Goal: Communication & Community: Answer question/provide support

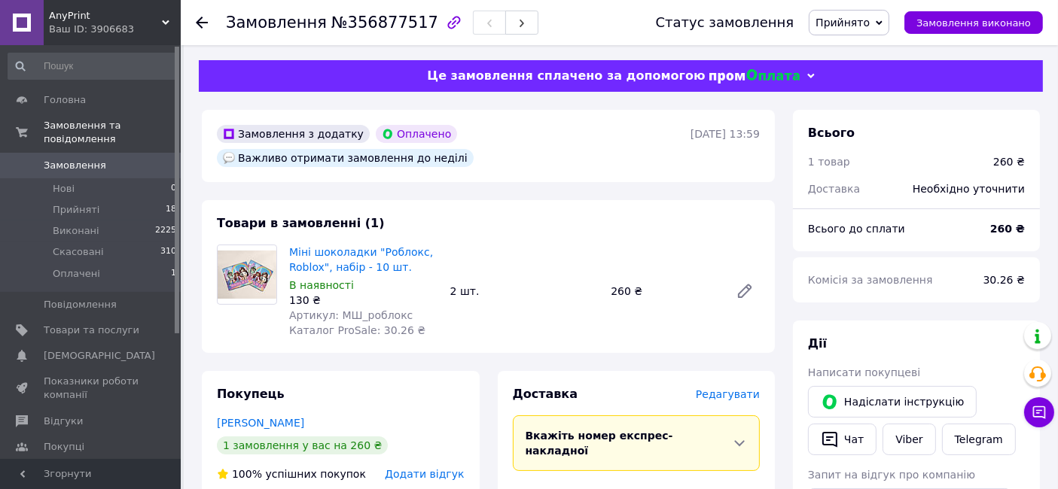
scroll to position [334, 0]
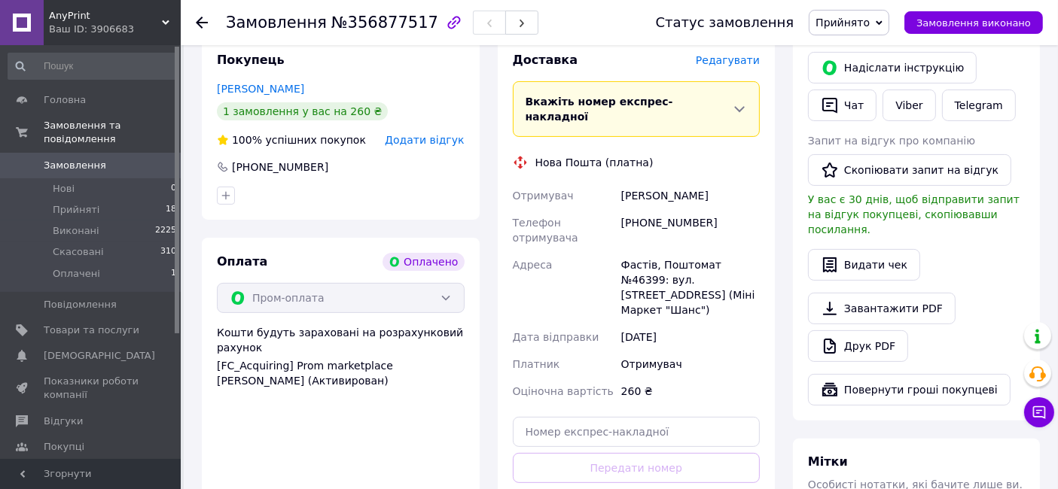
click at [708, 351] on div "Отримувач" at bounding box center [690, 364] width 145 height 27
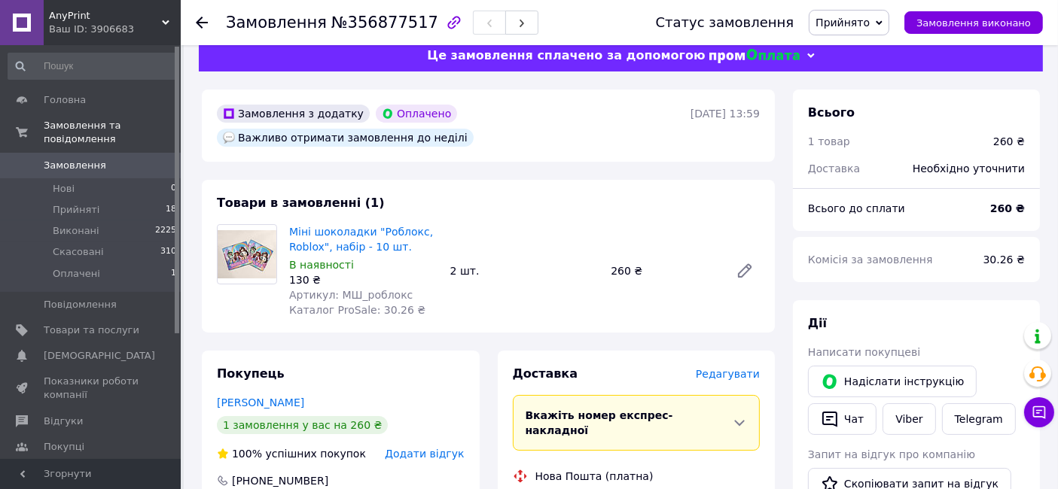
scroll to position [0, 0]
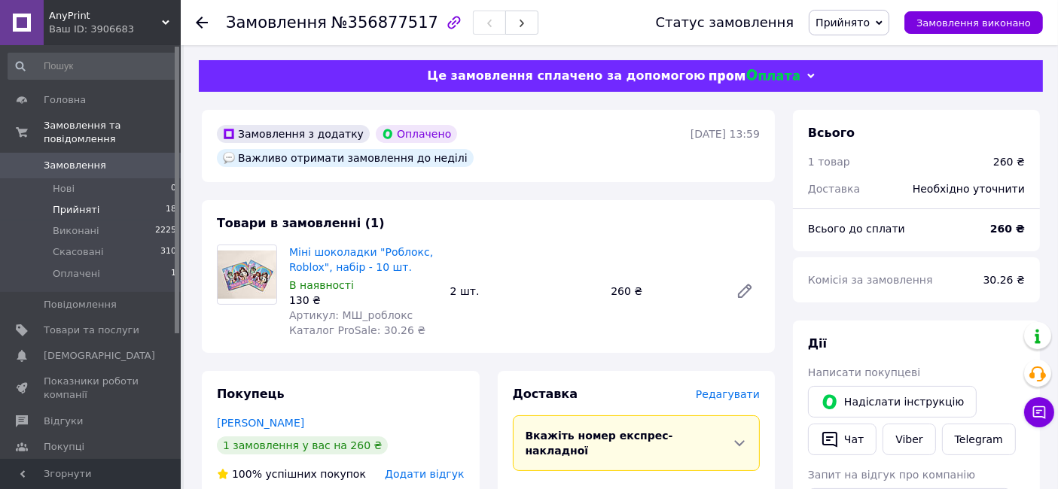
click at [108, 199] on li "Прийняті 18" at bounding box center [92, 209] width 185 height 21
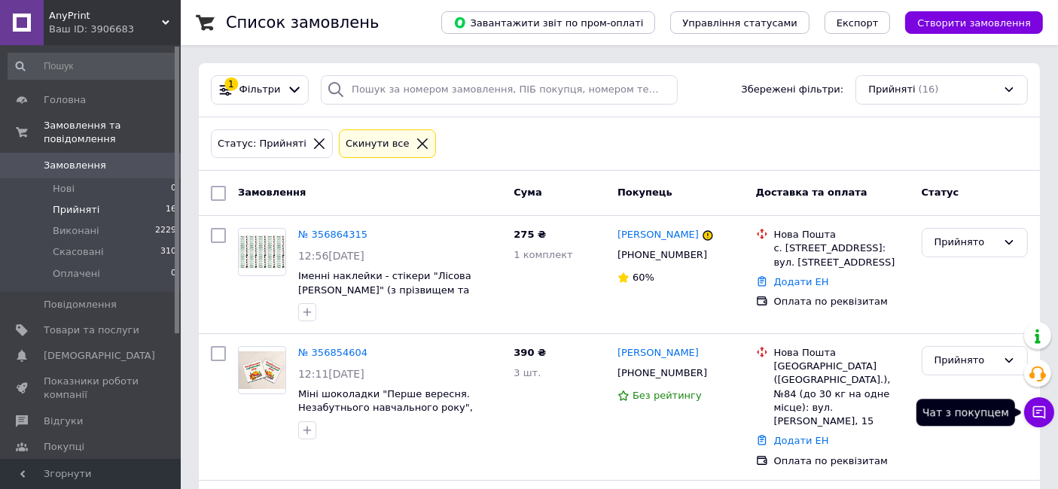
click at [1042, 414] on icon at bounding box center [1038, 412] width 15 height 15
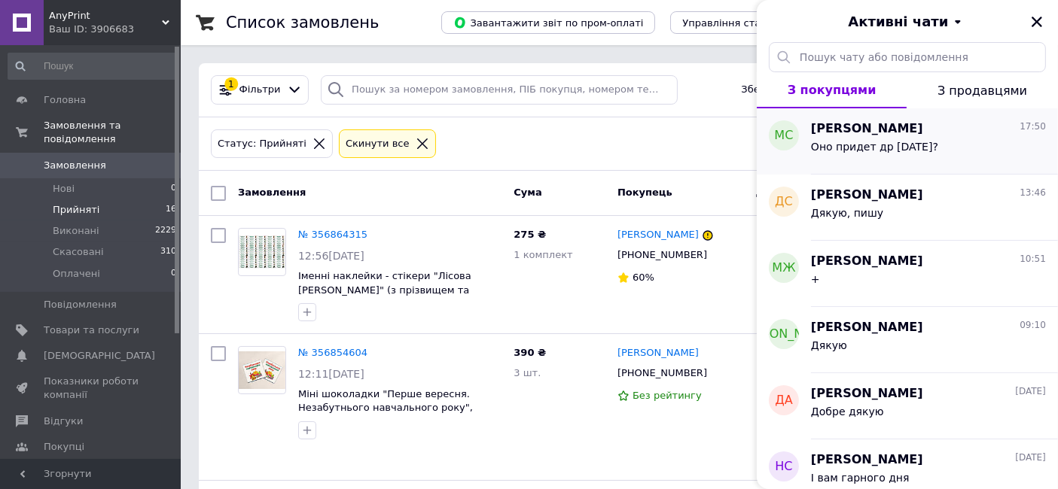
click at [952, 148] on div "Оно придет др 17 августа?" at bounding box center [928, 150] width 235 height 24
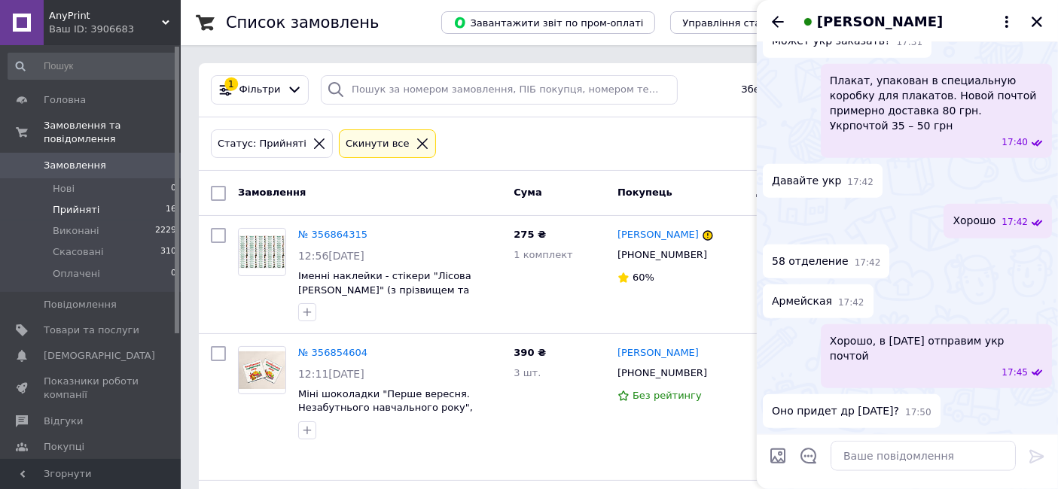
scroll to position [1599, 0]
click at [877, 469] on textarea at bounding box center [922, 456] width 185 height 30
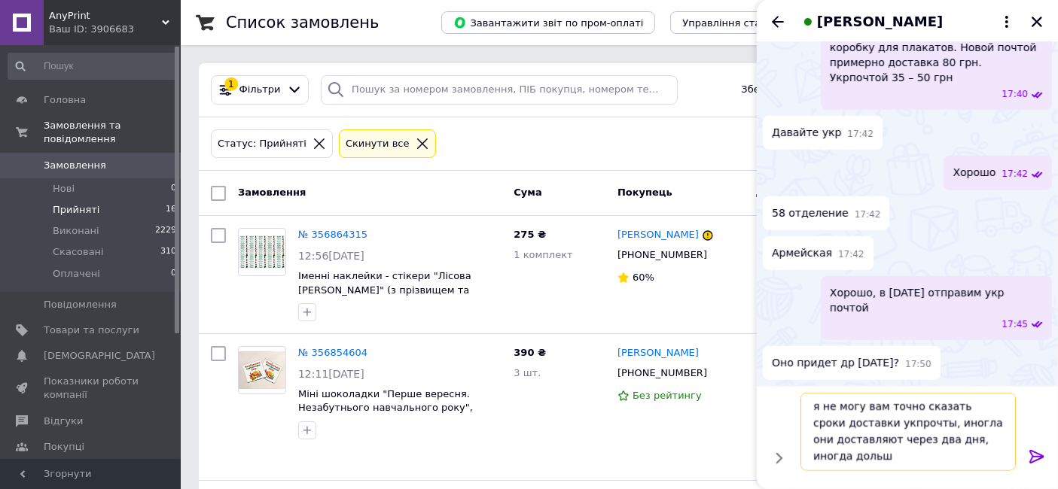
scroll to position [1, 0]
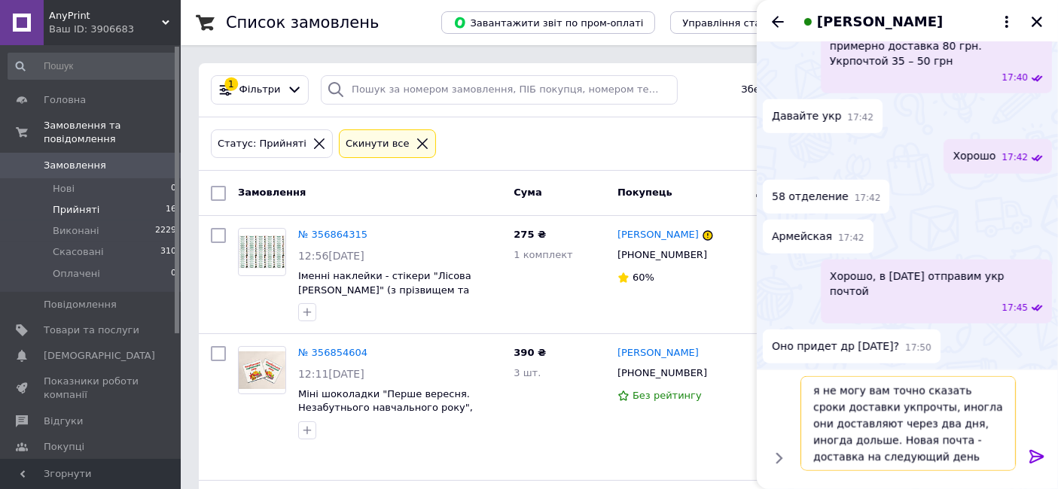
type textarea "я не могу вам точно сказать сроки доставки укпрочты, иногла они доставляют чере…"
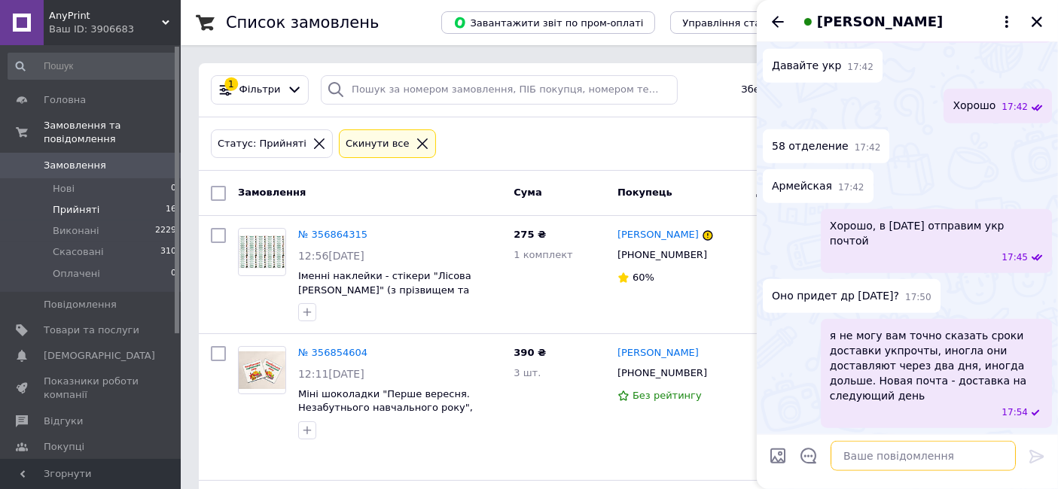
scroll to position [1699, 0]
click at [1034, 21] on icon "Закрити" at bounding box center [1037, 22] width 14 height 14
